Goal: Information Seeking & Learning: Learn about a topic

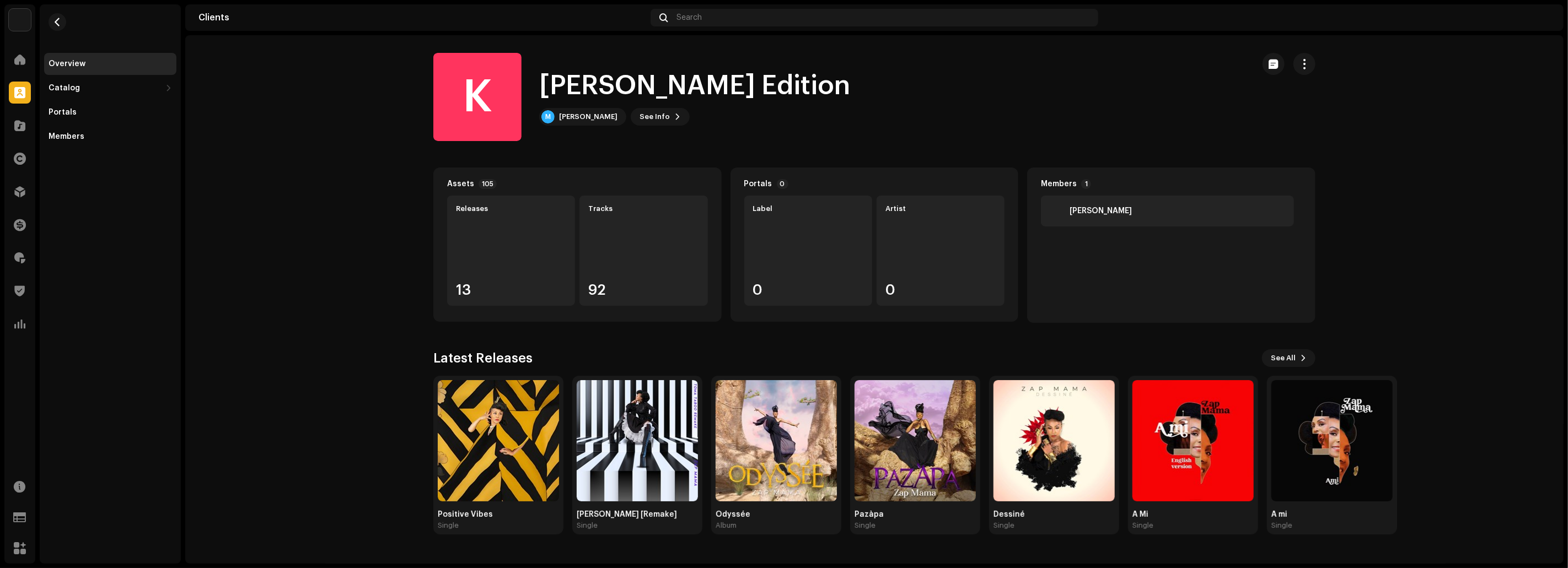
click at [310, 75] on re-o-client-hero "K [PERSON_NAME] Edition K [PERSON_NAME] Edition M [PERSON_NAME] See Info" at bounding box center [874, 97] width 1378 height 88
click at [19, 60] on span at bounding box center [20, 59] width 11 height 9
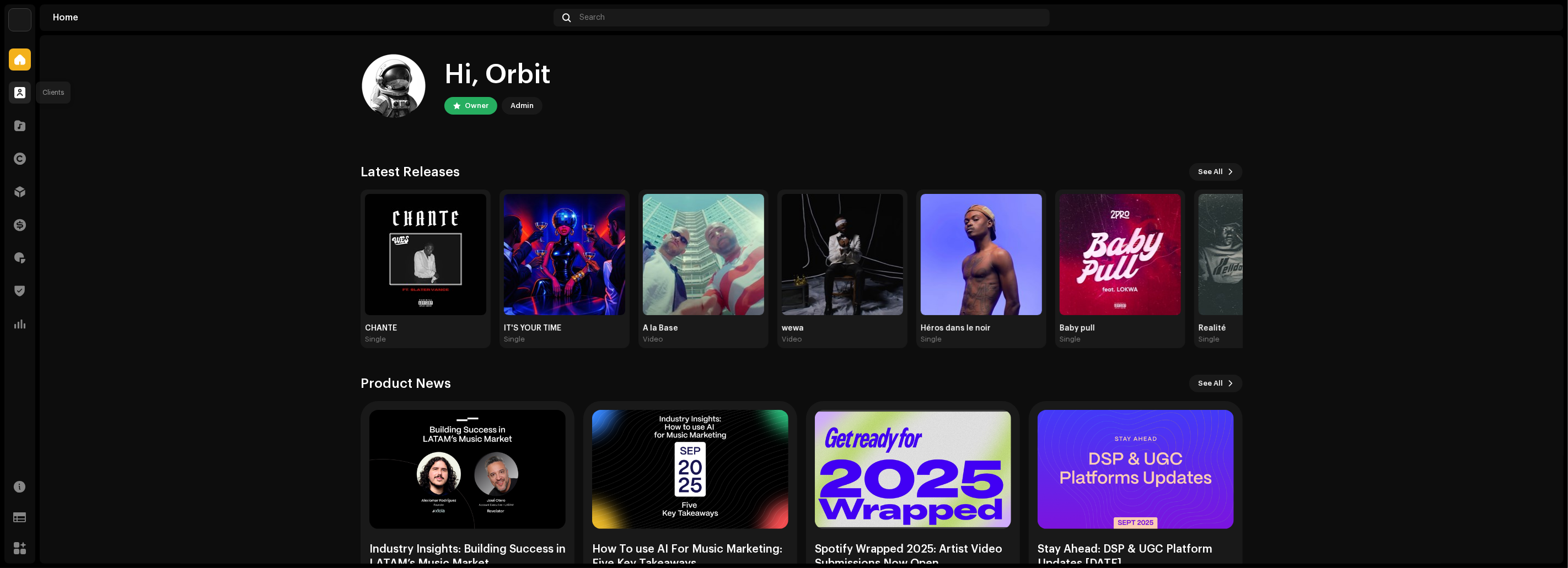
click at [20, 97] on span at bounding box center [20, 93] width 11 height 9
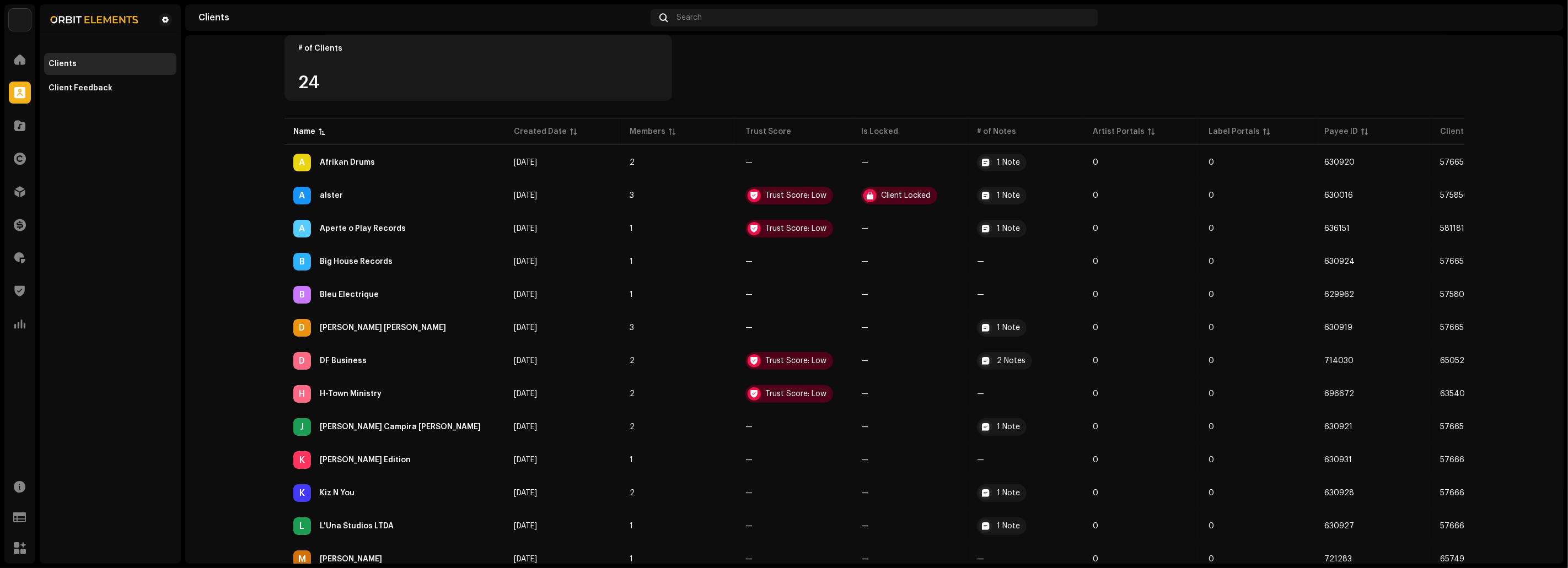
scroll to position [231, 0]
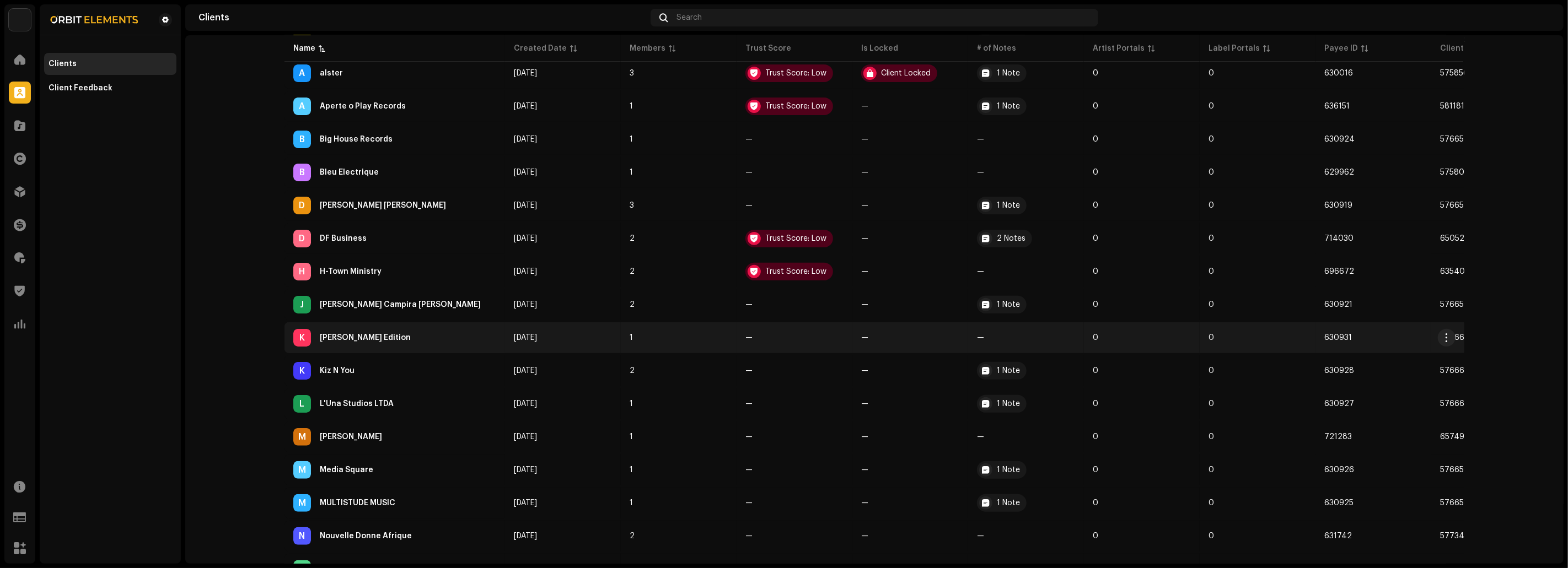
click at [341, 338] on div "K [PERSON_NAME] Edition" at bounding box center [395, 338] width 203 height 17
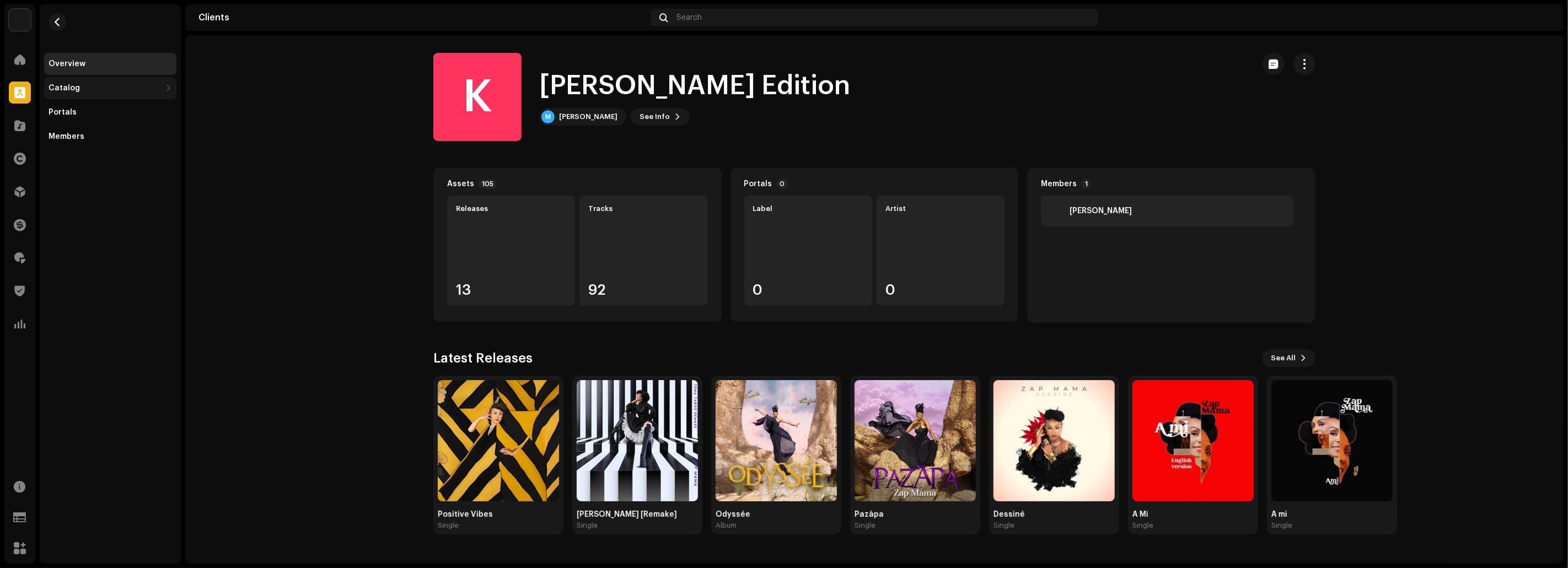
click at [104, 85] on div "Catalog" at bounding box center [104, 88] width 112 height 9
click at [82, 112] on div "Releases" at bounding box center [70, 112] width 36 height 9
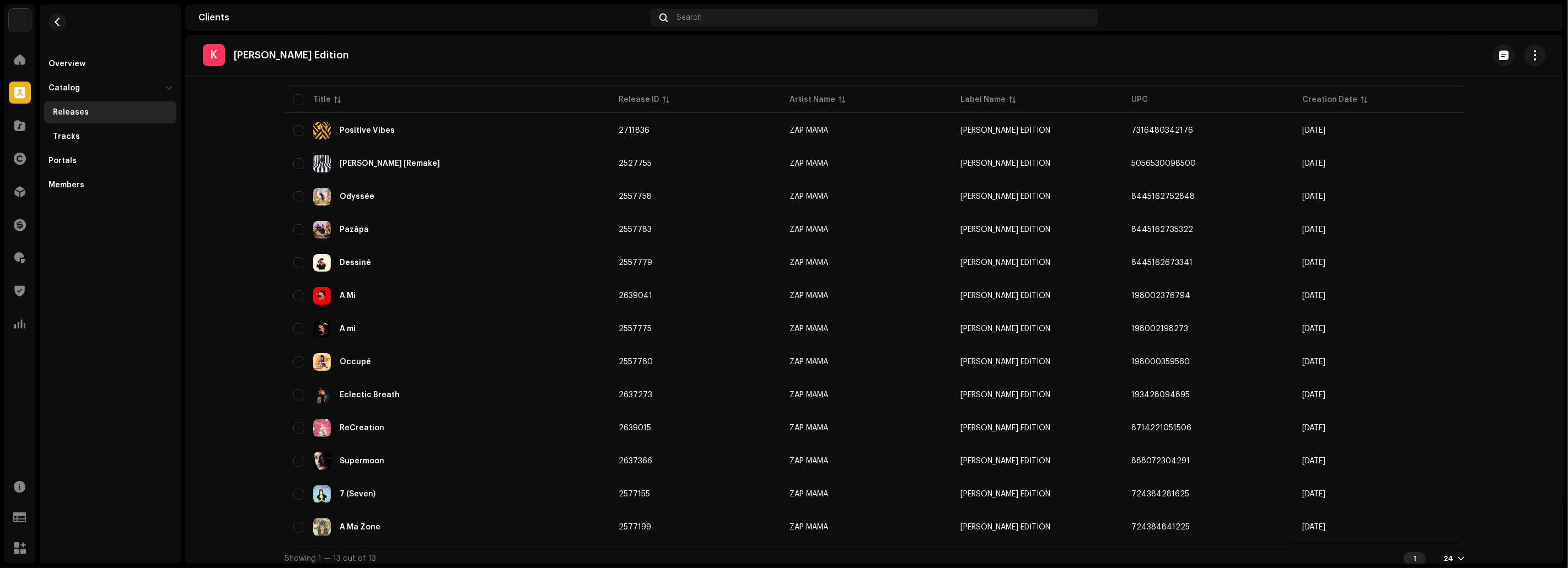
scroll to position [99, 0]
click at [86, 67] on div "Overview" at bounding box center [110, 64] width 123 height 9
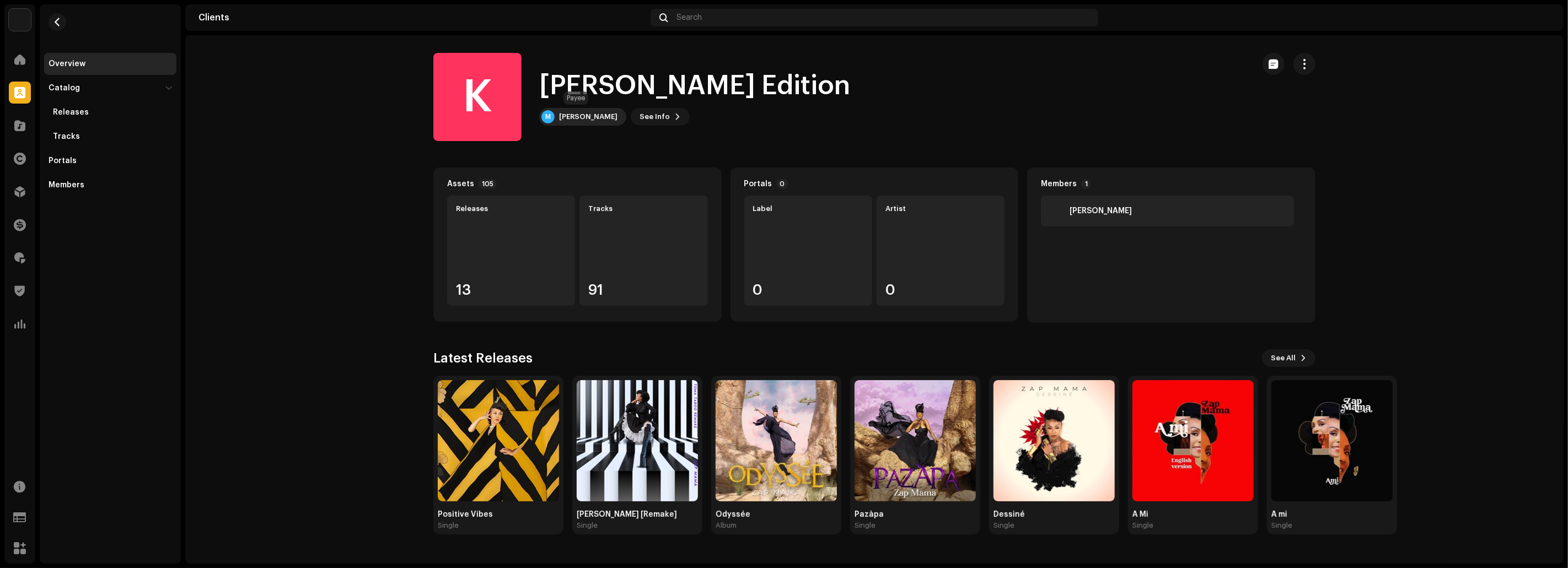
click at [563, 111] on div "M [PERSON_NAME]" at bounding box center [583, 117] width 87 height 17
click at [565, 118] on div "[PERSON_NAME]" at bounding box center [588, 117] width 59 height 9
click at [565, 119] on div "[PERSON_NAME]" at bounding box center [588, 117] width 59 height 9
click at [316, 152] on clients-catalog-details-overview "K [PERSON_NAME] Edition K [PERSON_NAME] Edition M [PERSON_NAME] See Info Assets…" at bounding box center [874, 293] width 1378 height 517
click at [569, 114] on div "[PERSON_NAME]" at bounding box center [588, 117] width 59 height 9
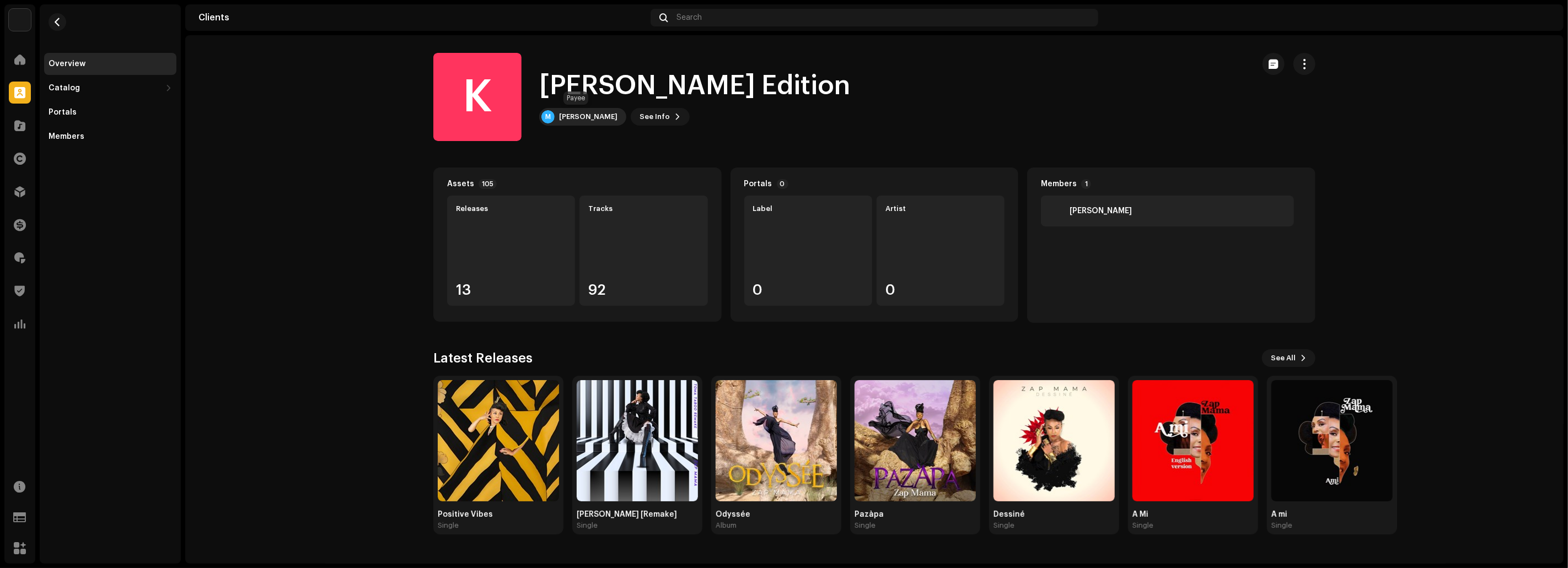
click at [563, 120] on div "[PERSON_NAME]" at bounding box center [588, 117] width 59 height 9
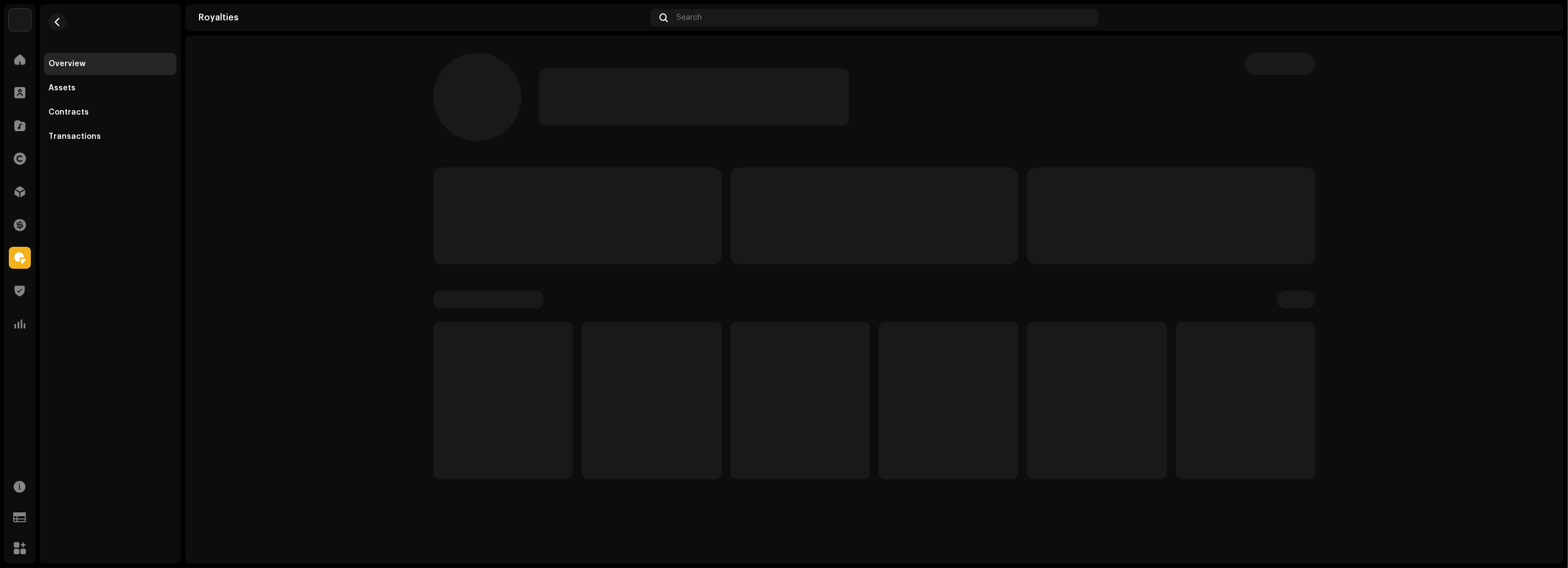
click at [578, 116] on p-skeleton at bounding box center [694, 96] width 310 height 57
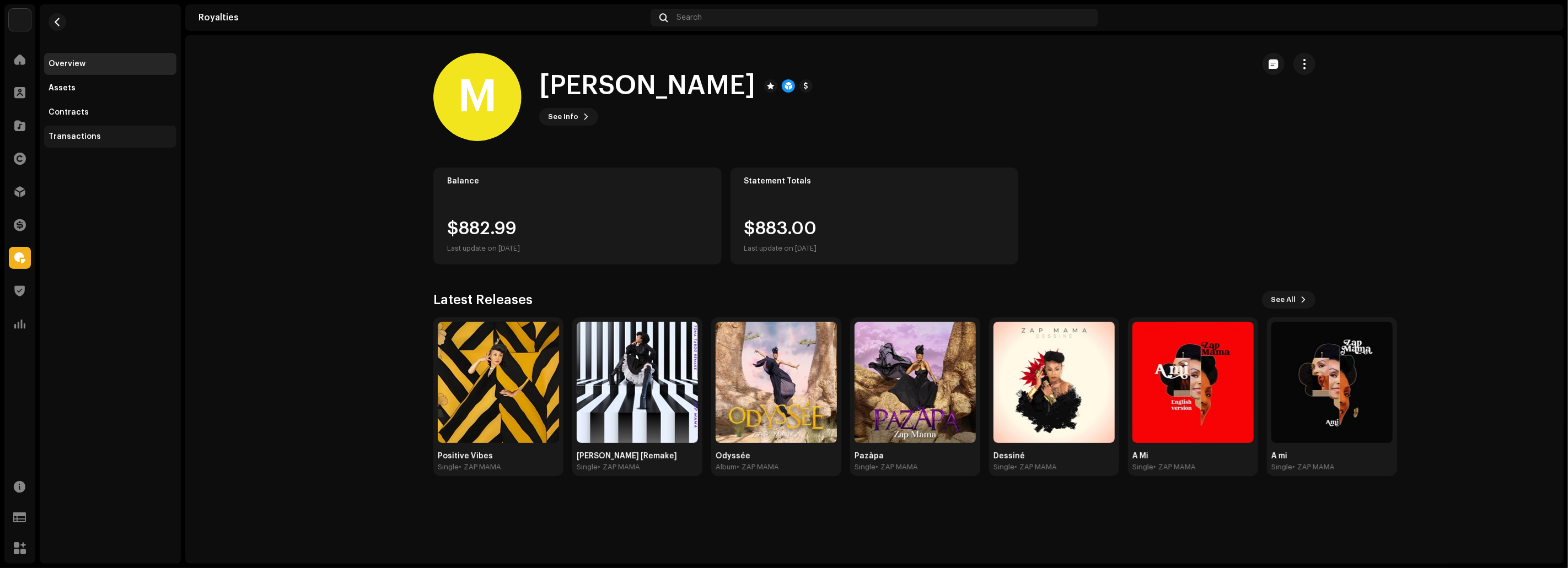
click at [108, 141] on div "Transactions" at bounding box center [110, 136] width 132 height 22
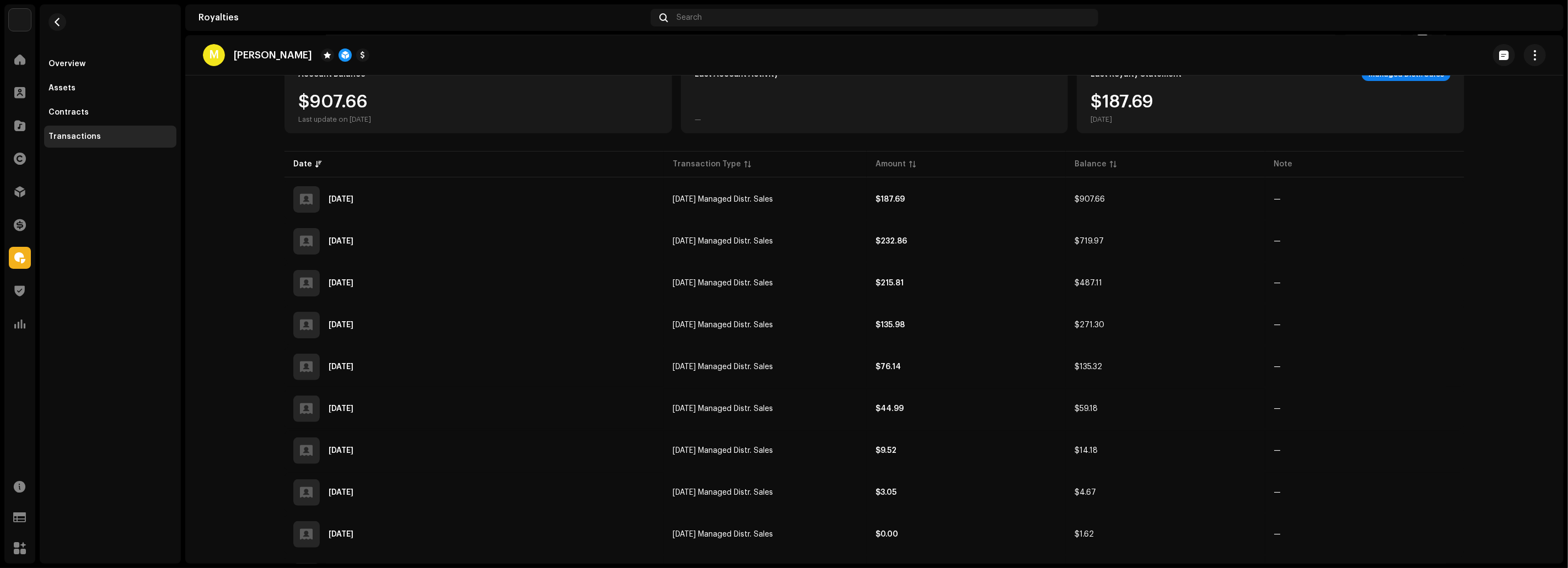
scroll to position [125, 0]
click at [86, 65] on div "Overview" at bounding box center [110, 64] width 123 height 9
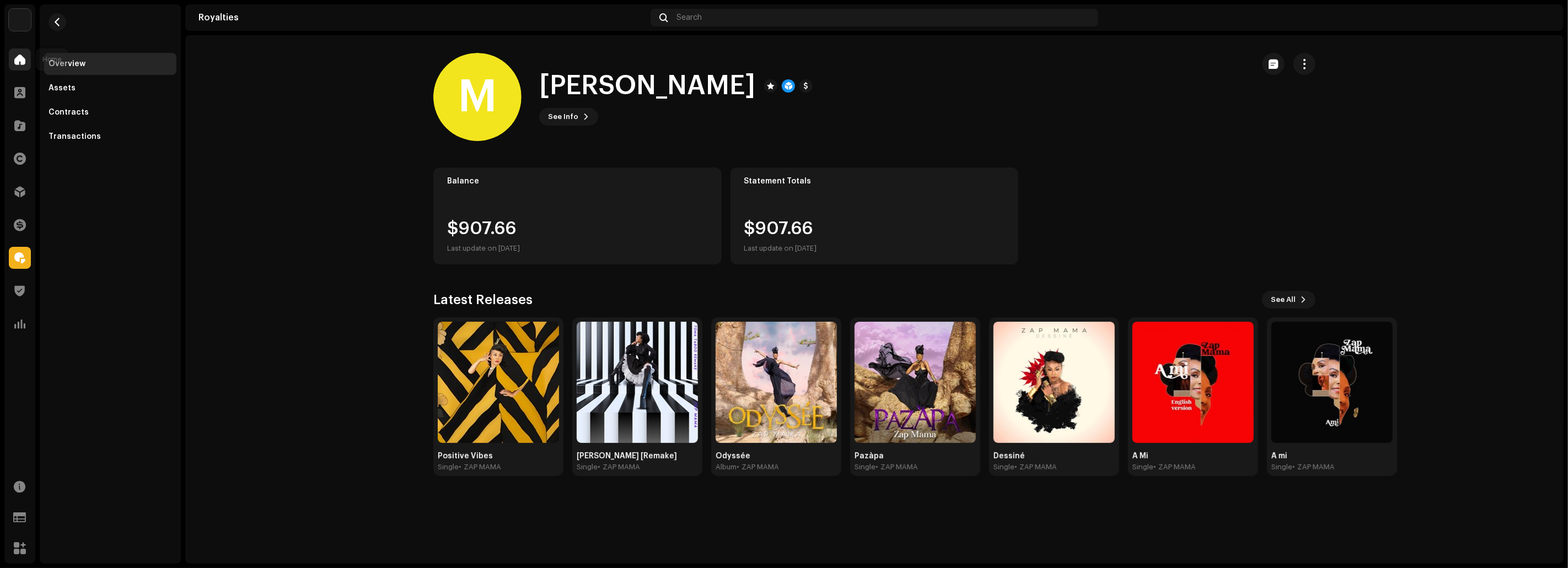
click at [17, 59] on span at bounding box center [20, 59] width 11 height 9
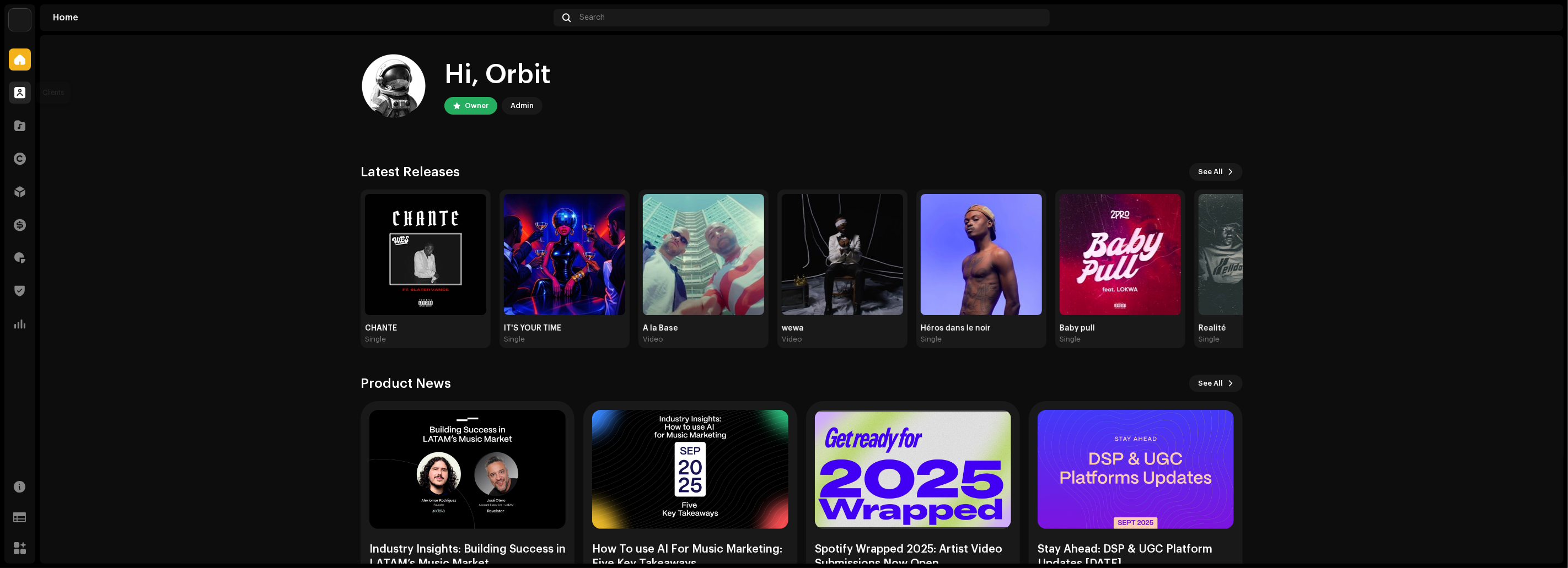
click at [17, 96] on span at bounding box center [20, 93] width 11 height 9
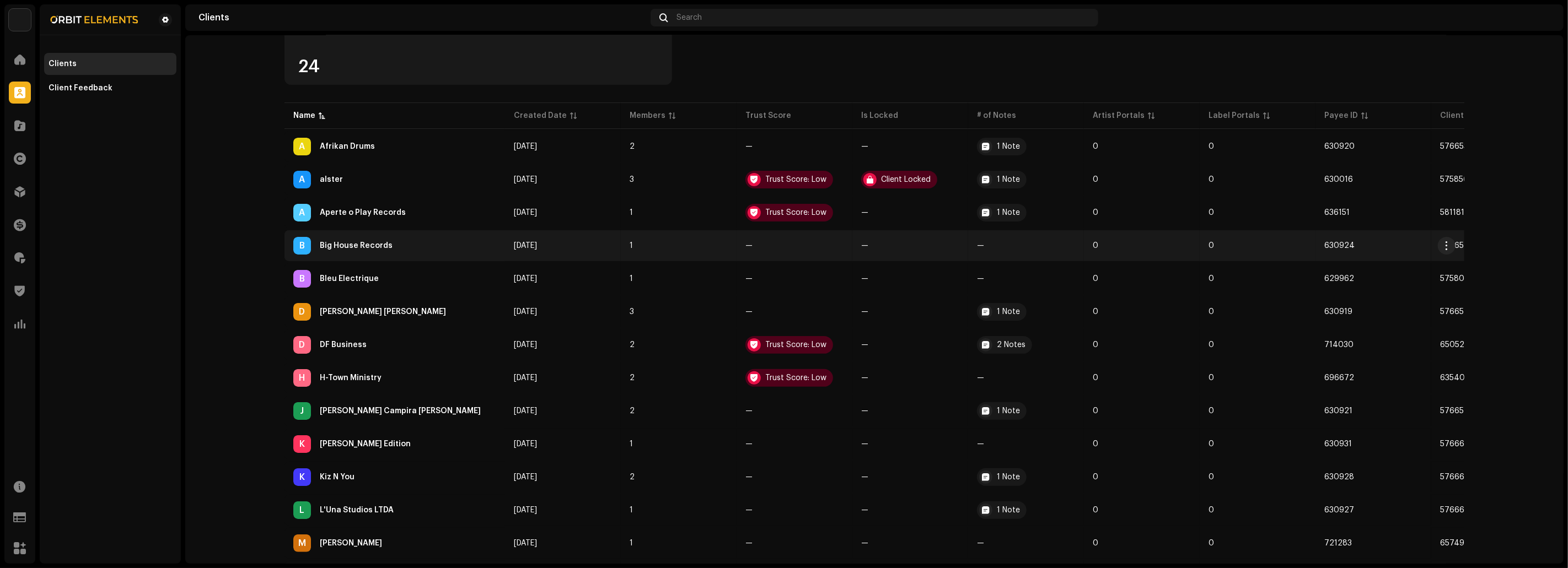
scroll to position [212, 0]
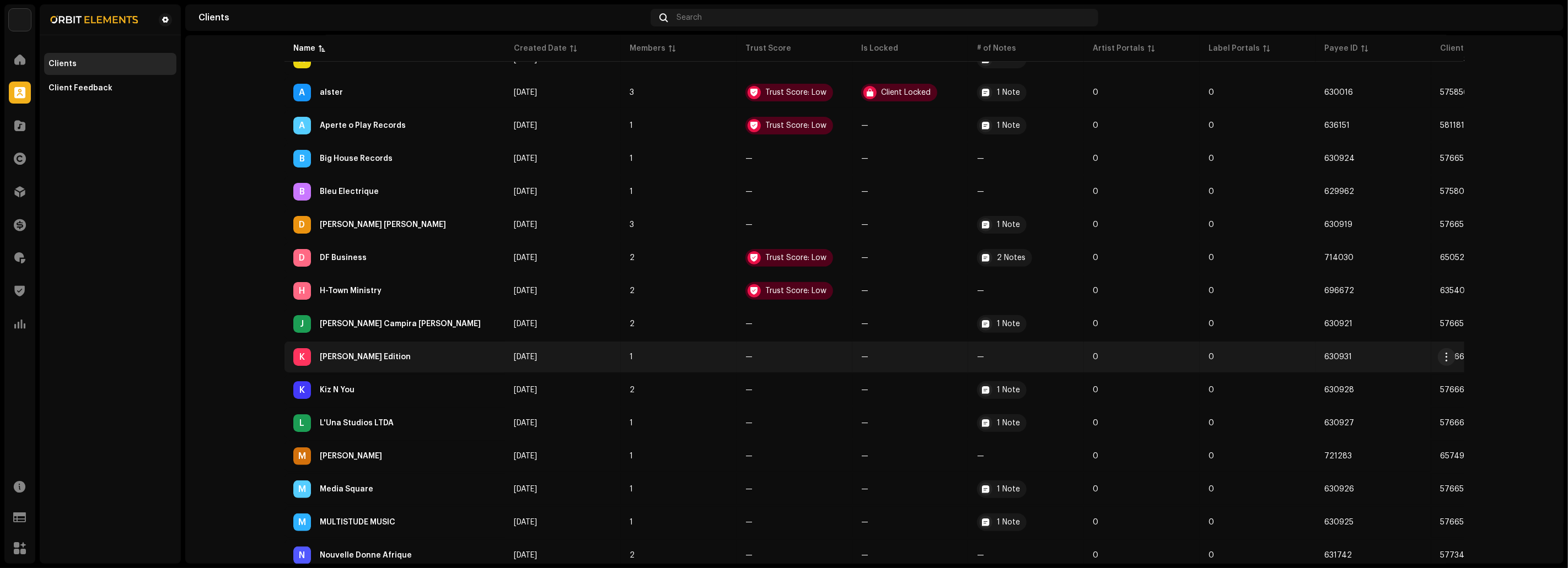
click at [376, 348] on div "K [PERSON_NAME] Edition" at bounding box center [395, 357] width 203 height 17
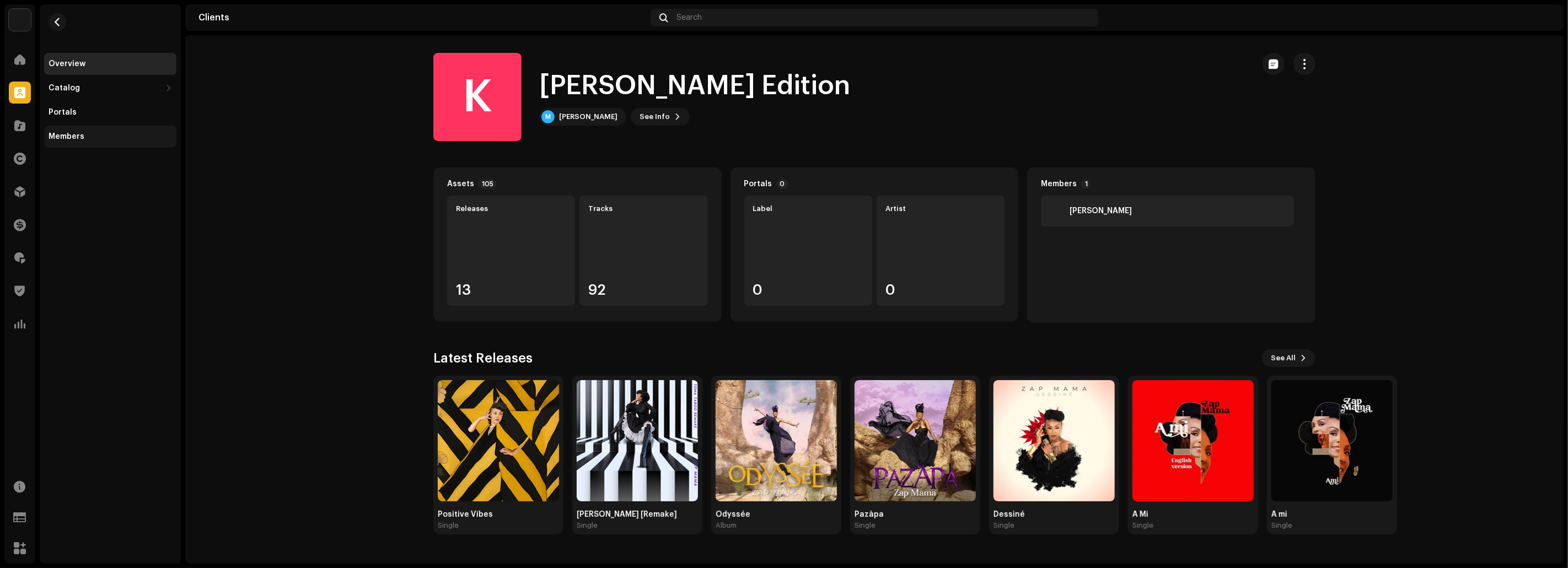
click at [104, 137] on div "Members" at bounding box center [110, 136] width 123 height 9
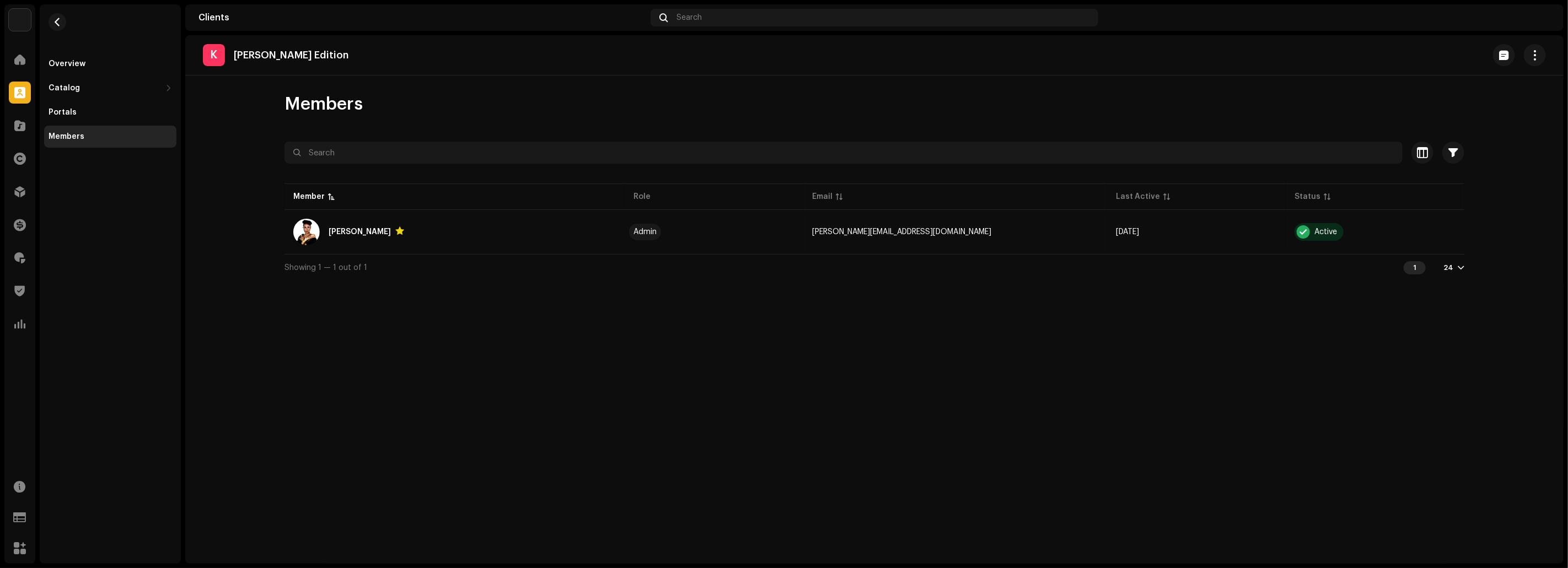
click at [65, 45] on re-m-nav-back at bounding box center [57, 28] width 26 height 49
click at [70, 55] on div "Overview" at bounding box center [110, 64] width 132 height 22
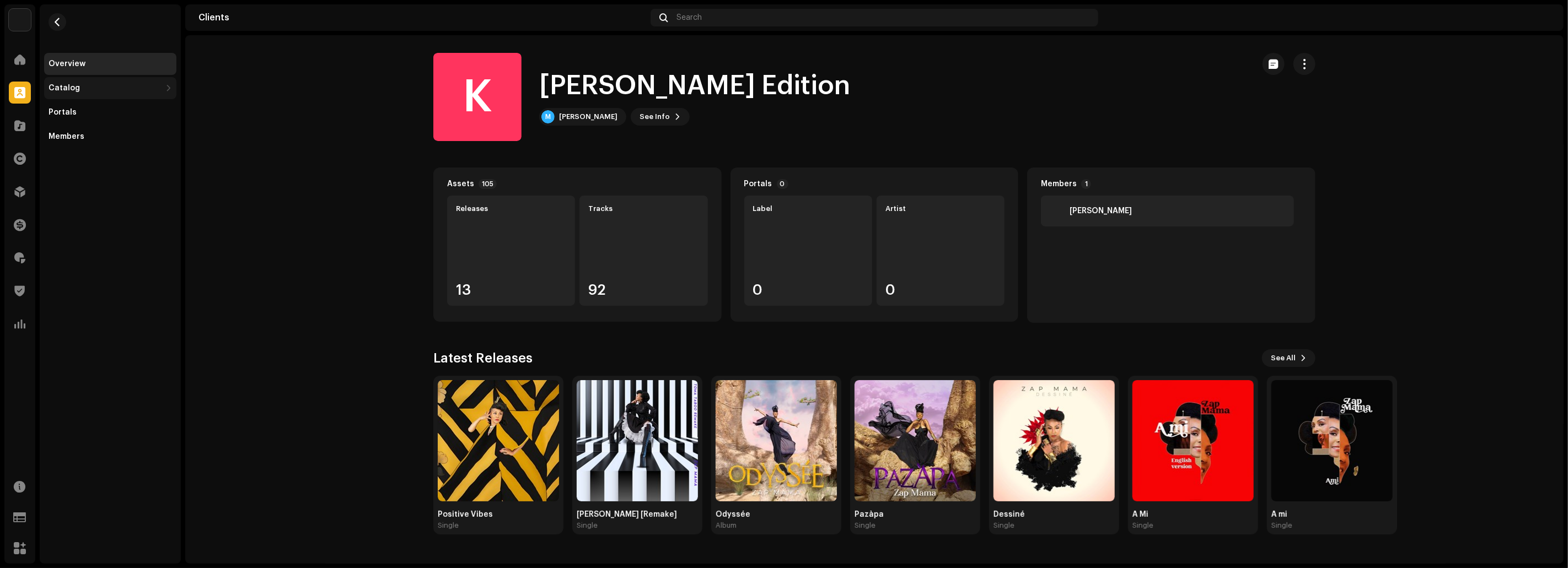
click at [98, 92] on div "Catalog" at bounding box center [110, 88] width 132 height 22
click at [87, 111] on div "Releases" at bounding box center [112, 112] width 119 height 9
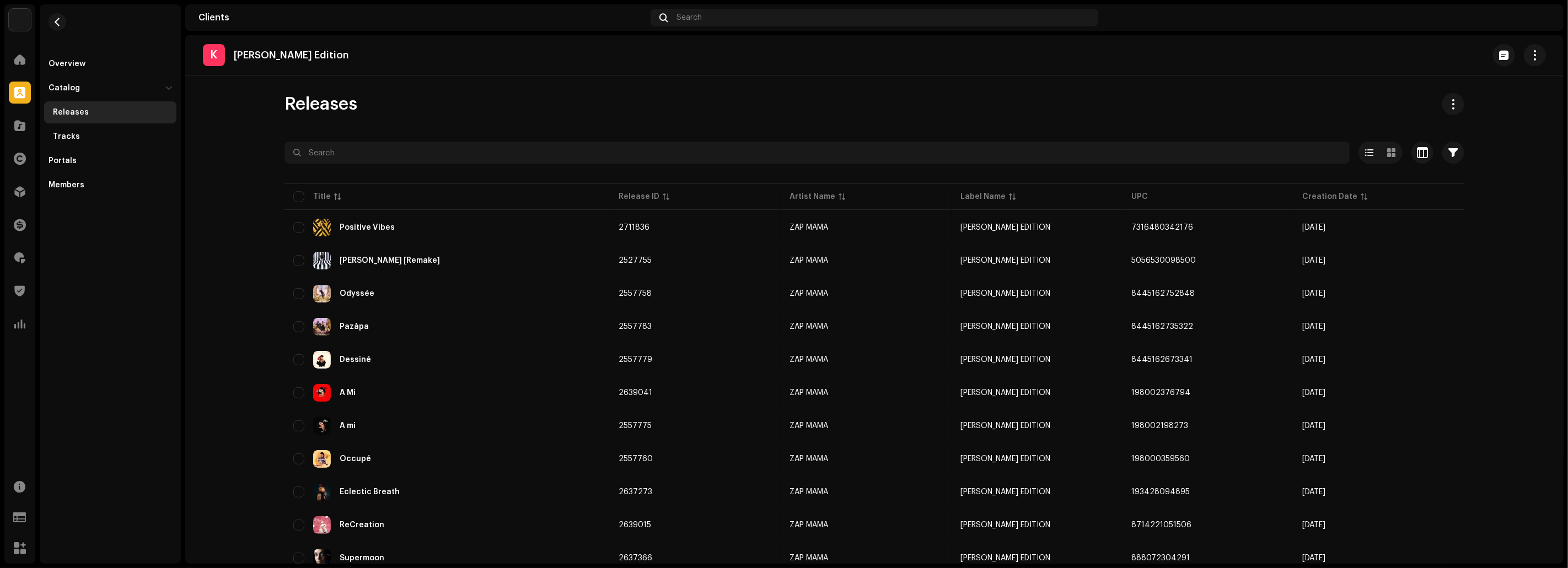
scroll to position [99, 0]
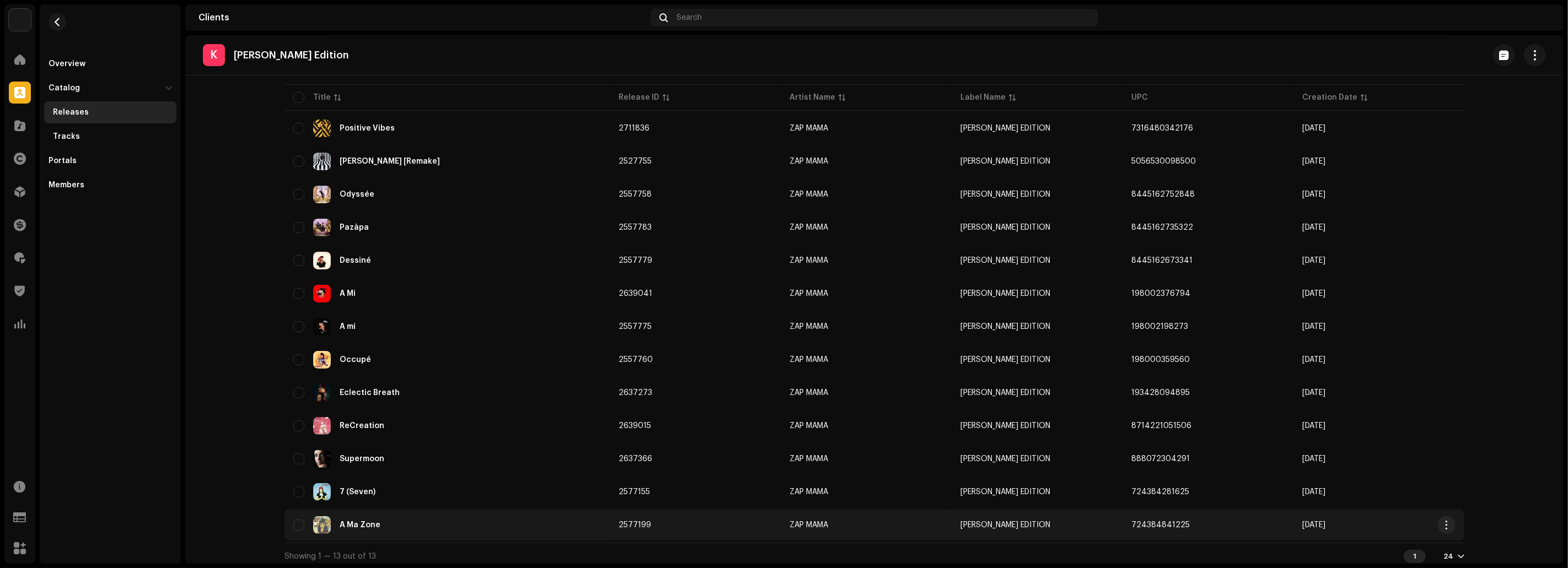
click at [419, 517] on div "A Ma Zone" at bounding box center [447, 525] width 307 height 17
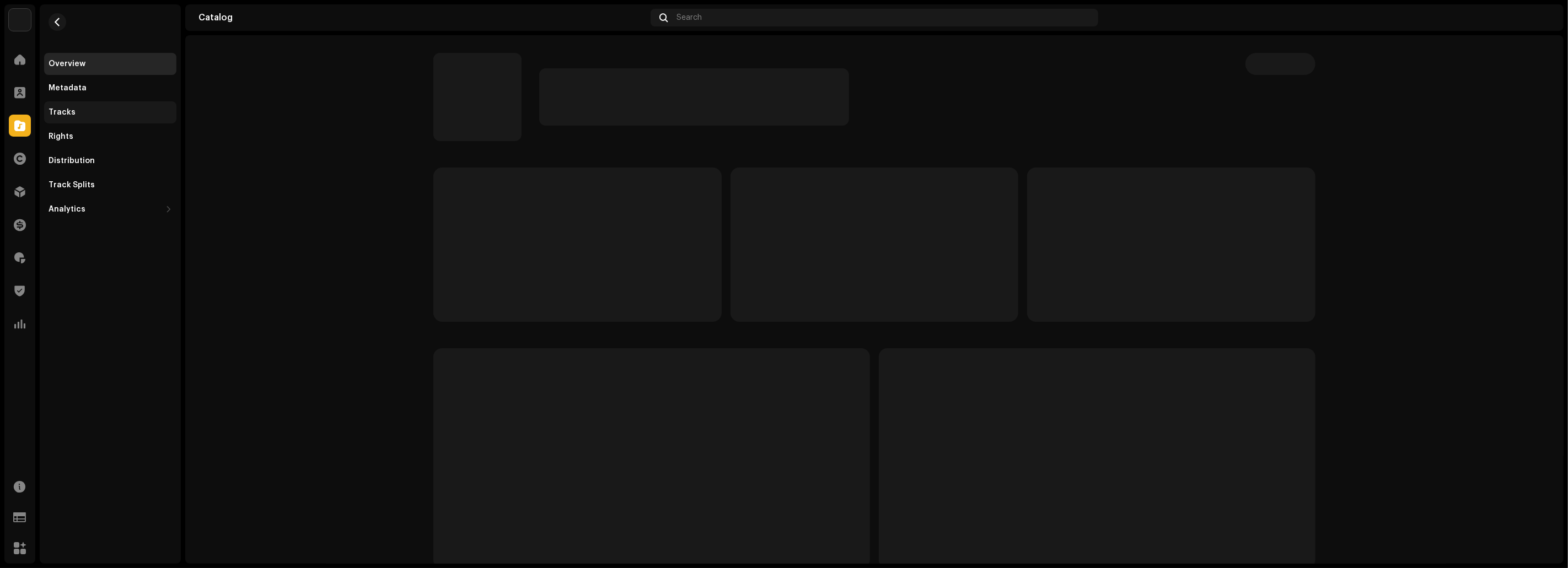
click at [99, 108] on div "Tracks" at bounding box center [110, 112] width 123 height 9
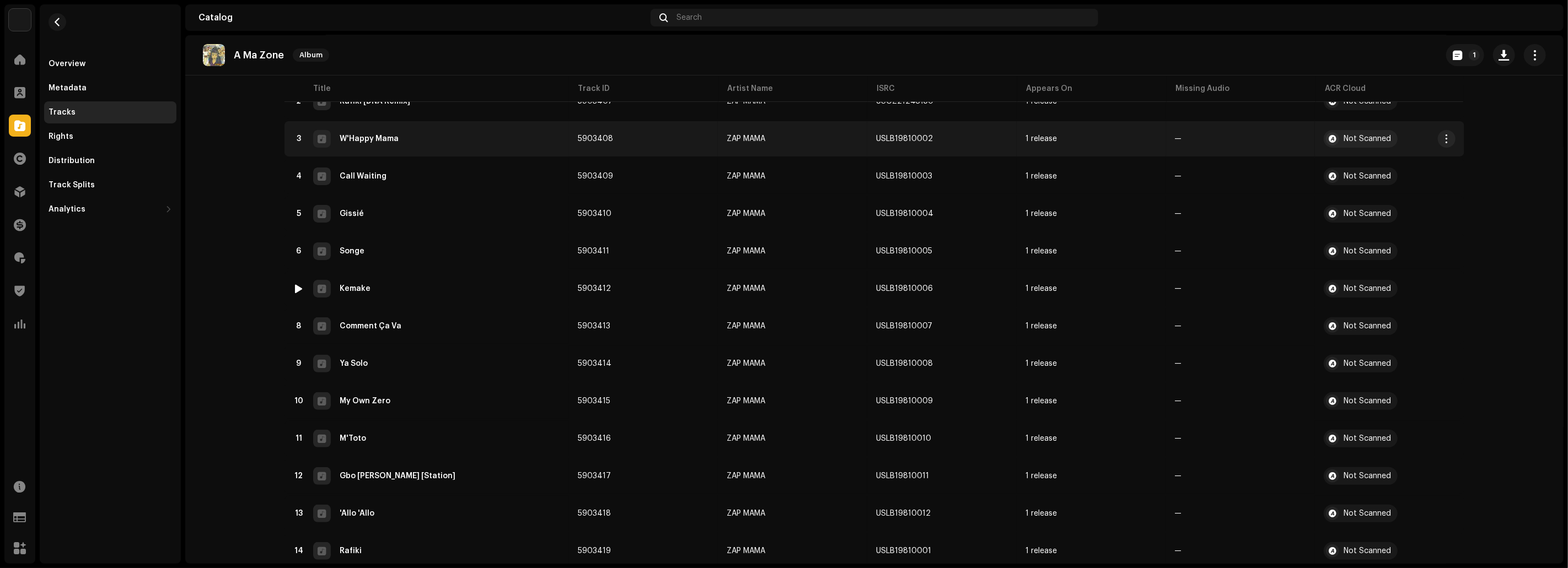
scroll to position [195, 0]
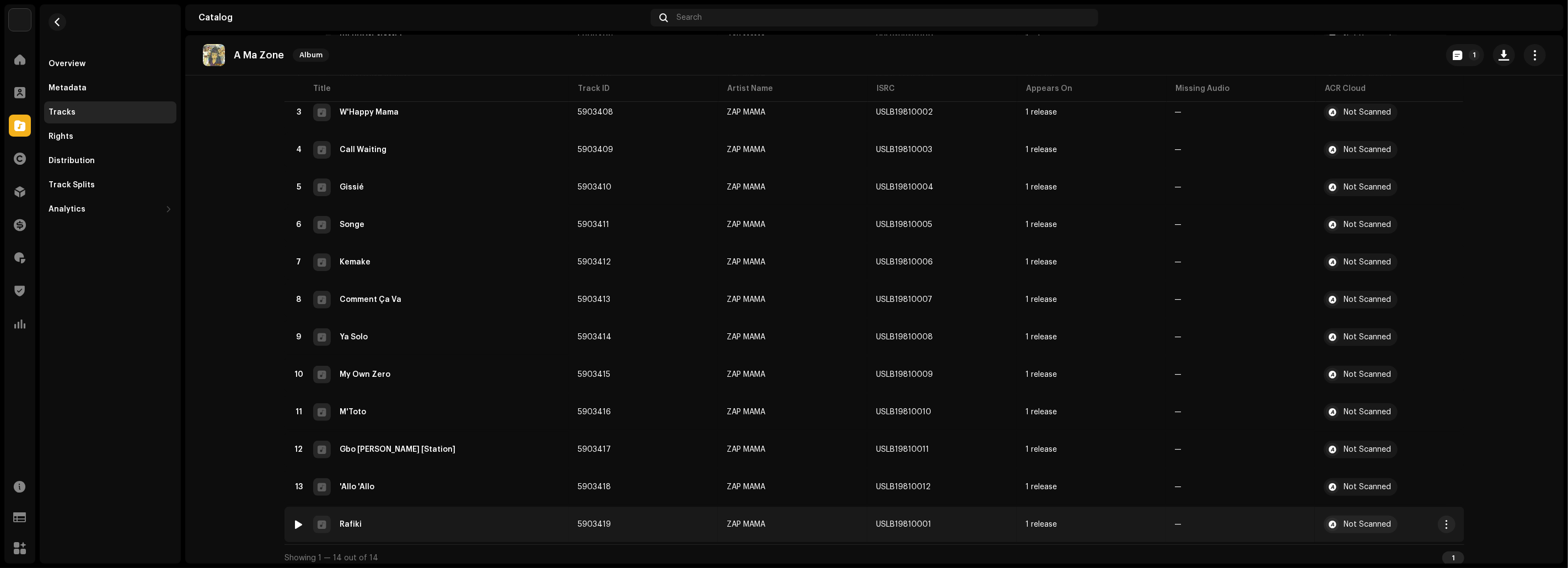
click at [426, 516] on div "14 Rafiki" at bounding box center [427, 525] width 267 height 17
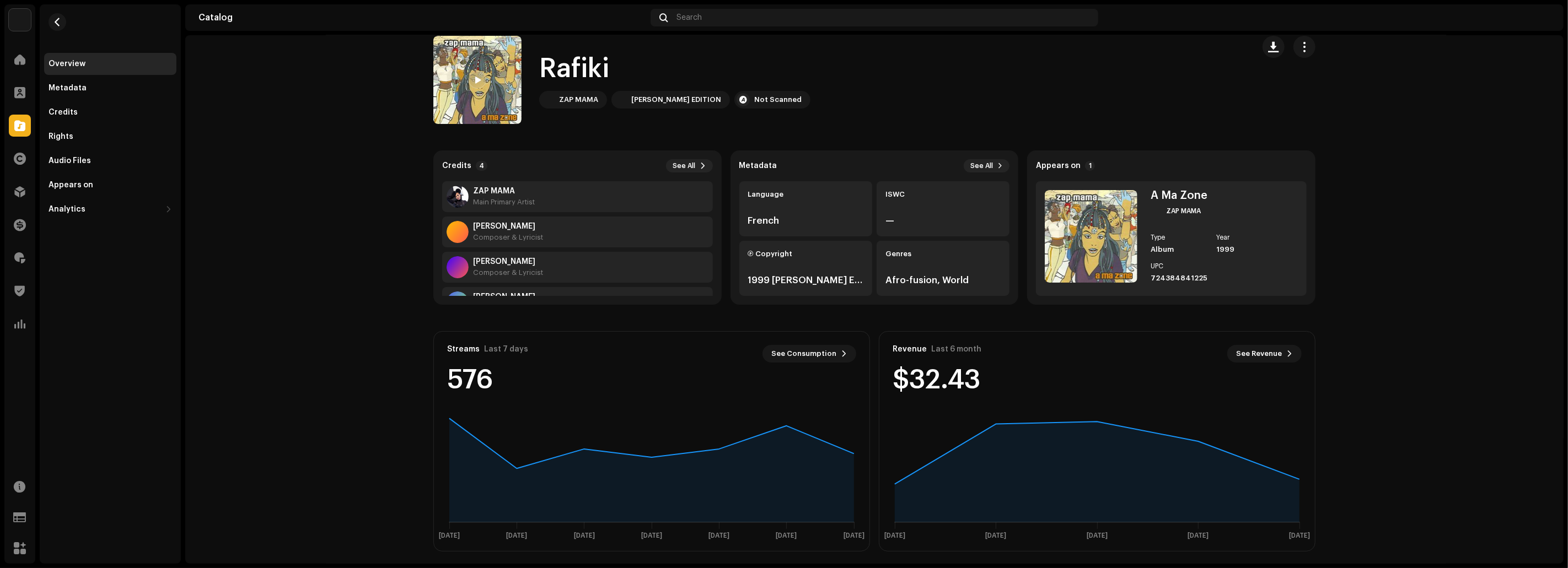
scroll to position [22, 0]
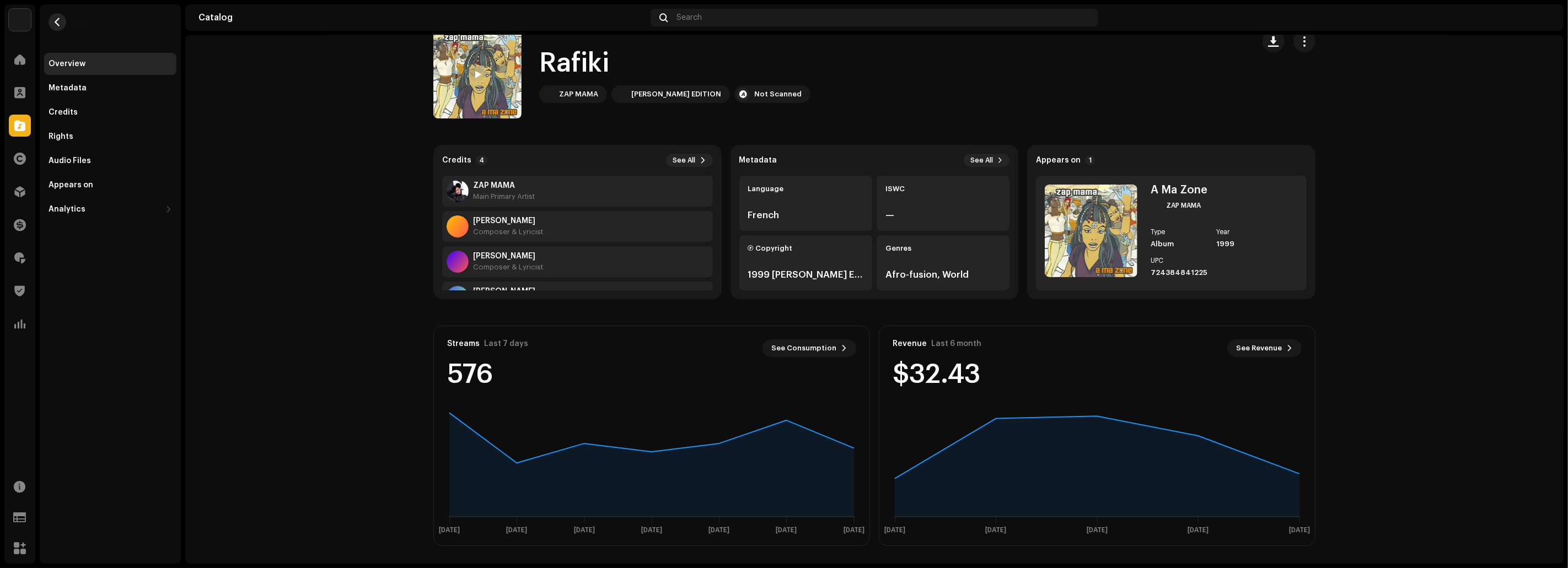
click at [59, 22] on span "button" at bounding box center [57, 22] width 8 height 9
